Goal: Information Seeking & Learning: Learn about a topic

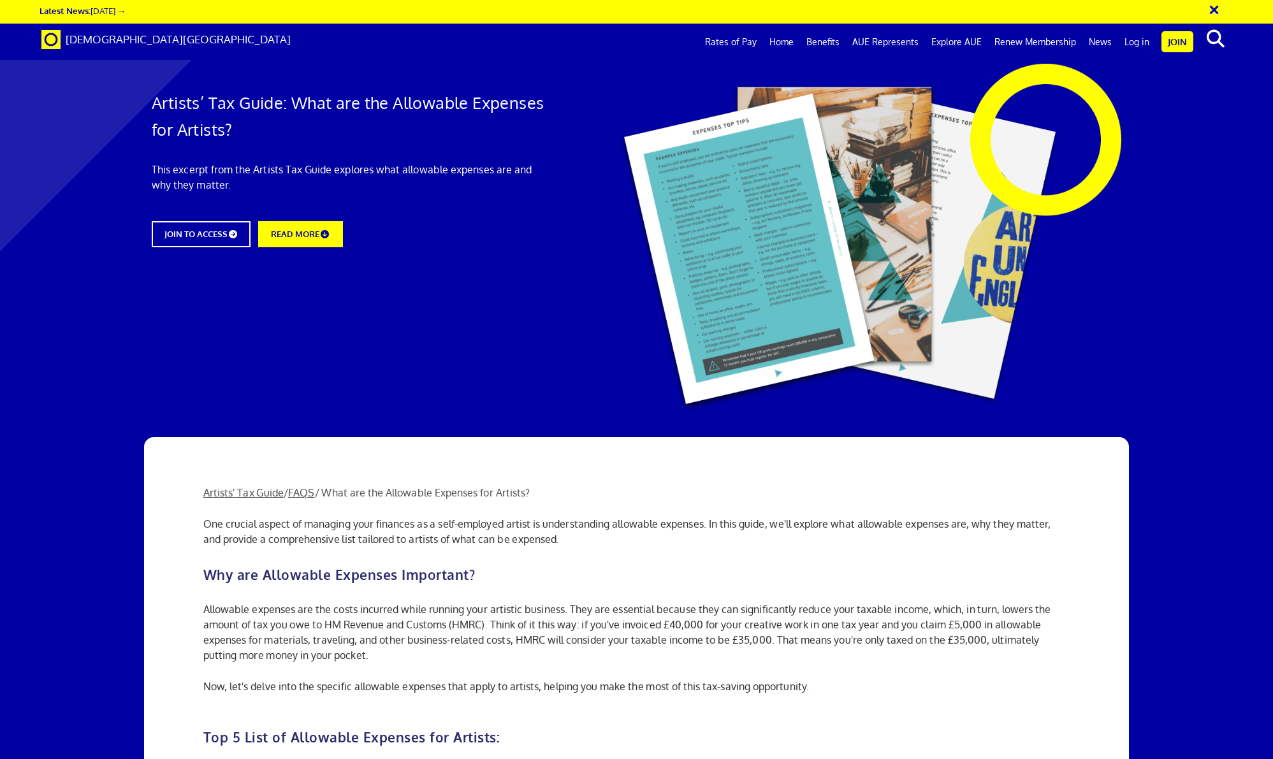
scroll to position [1186, 0]
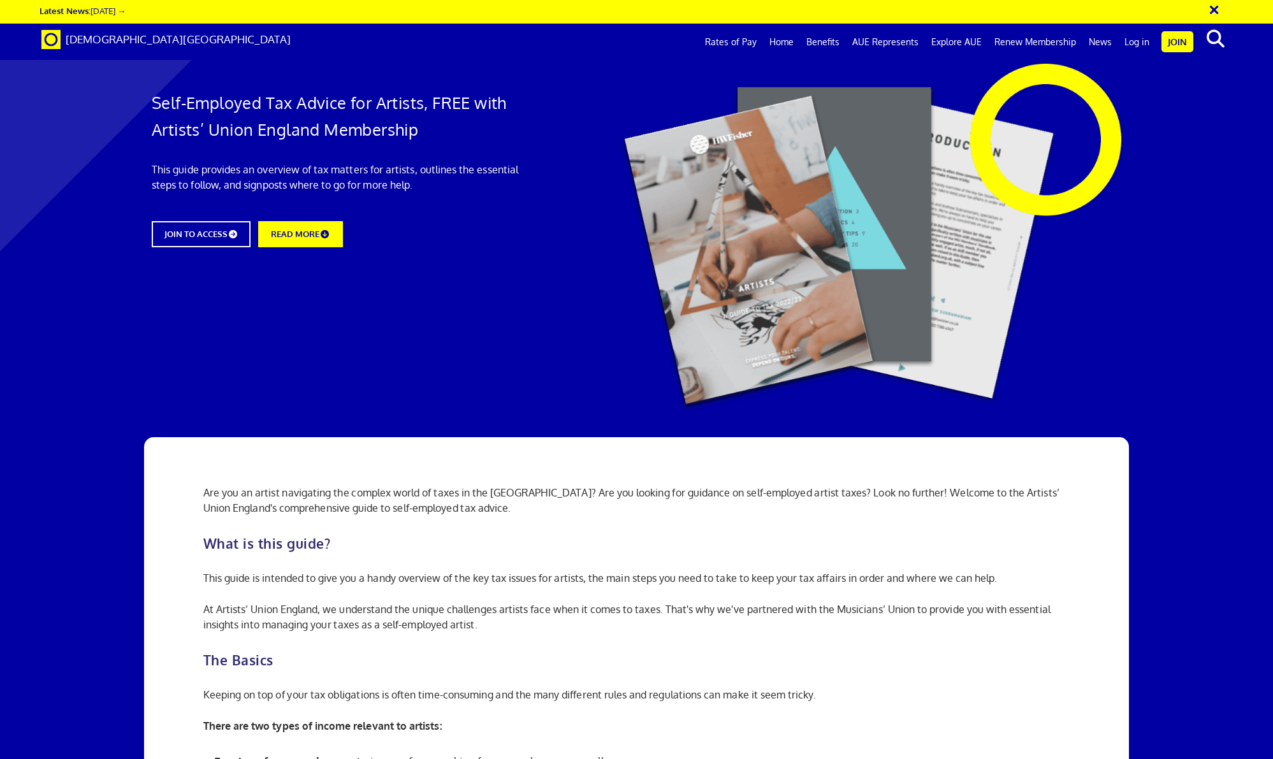
scroll to position [775, 0]
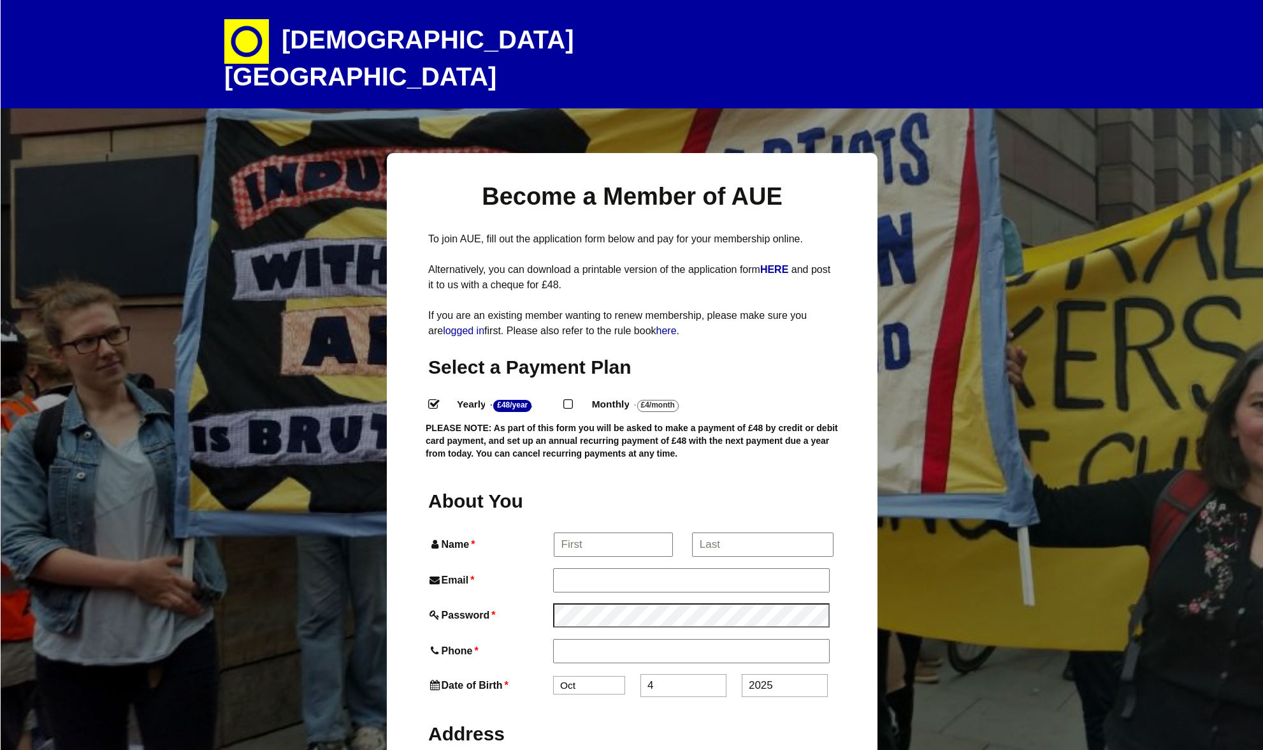
select select
click at [411, 48] on h1 "[DEMOGRAPHIC_DATA][GEOGRAPHIC_DATA]" at bounding box center [447, 54] width 446 height 108
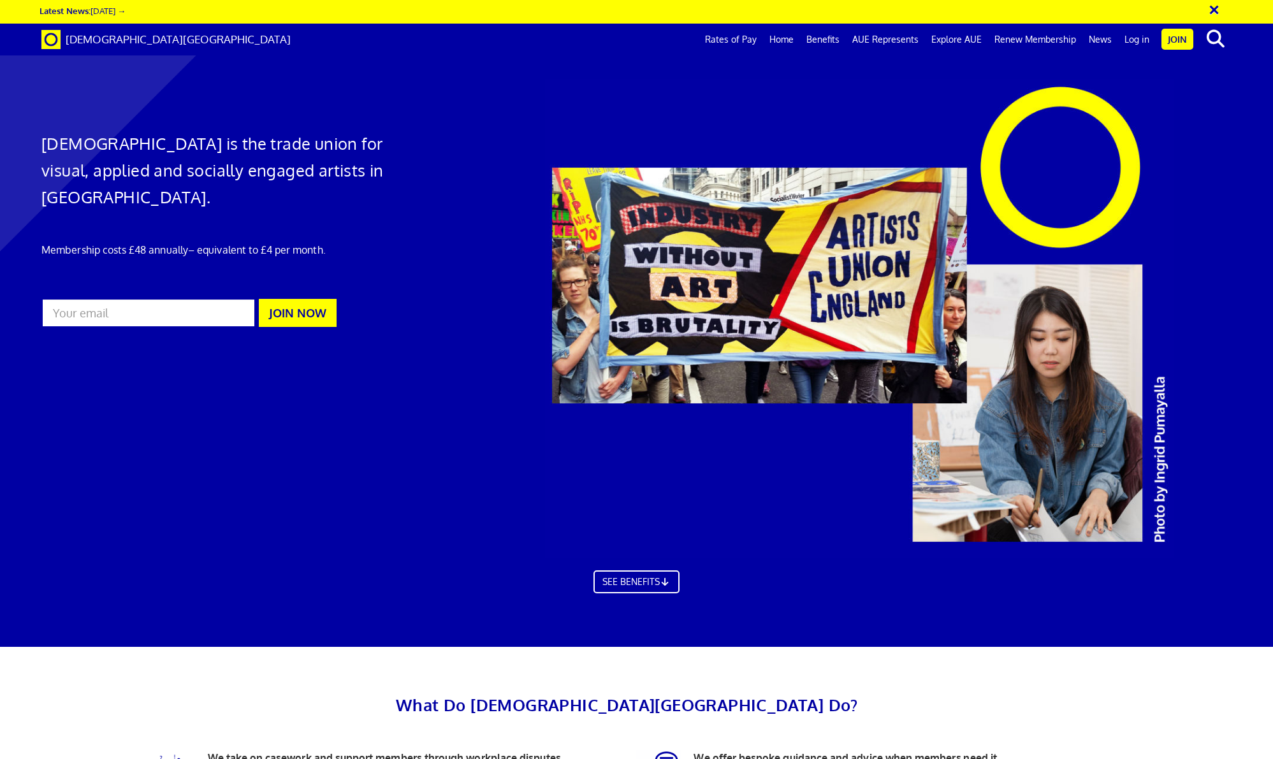
scroll to position [528, 0]
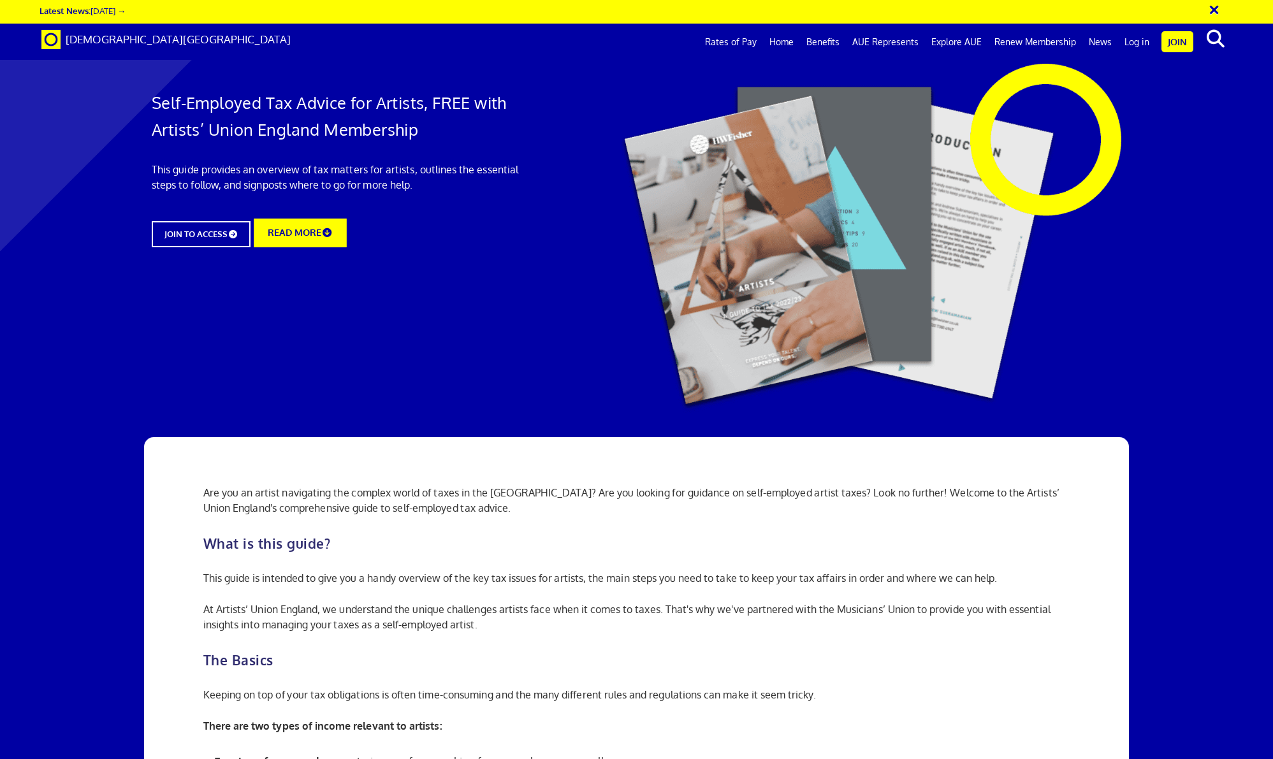
click at [333, 234] on icon at bounding box center [326, 232] width 11 height 9
